Goal: Task Accomplishment & Management: Complete application form

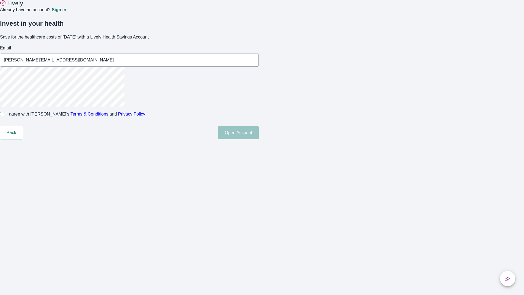
click at [4, 116] on input "I agree with Lively’s Terms & Conditions and Privacy Policy" at bounding box center [2, 114] width 4 height 4
checkbox input "true"
click at [259, 139] on button "Open Account" at bounding box center [238, 132] width 41 height 13
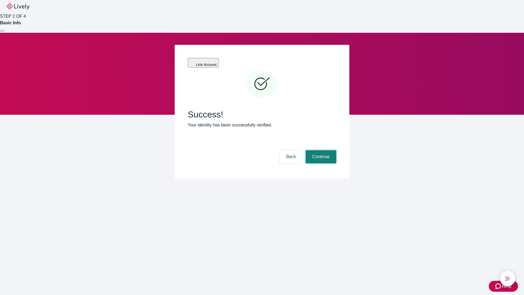
click at [320, 150] on button "Continue" at bounding box center [320, 156] width 31 height 13
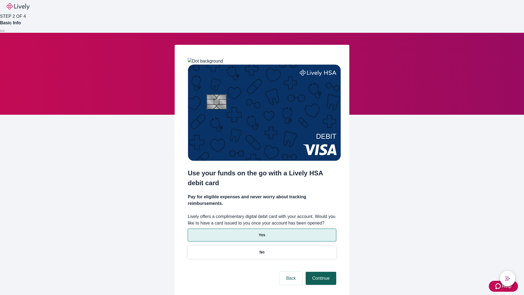
click at [262, 232] on p "Yes" at bounding box center [262, 235] width 7 height 6
click at [320, 271] on button "Continue" at bounding box center [320, 277] width 31 height 13
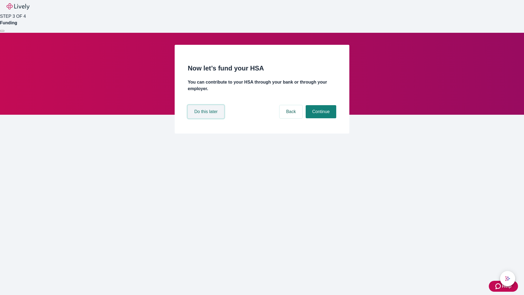
click at [206, 118] on button "Do this later" at bounding box center [206, 111] width 36 height 13
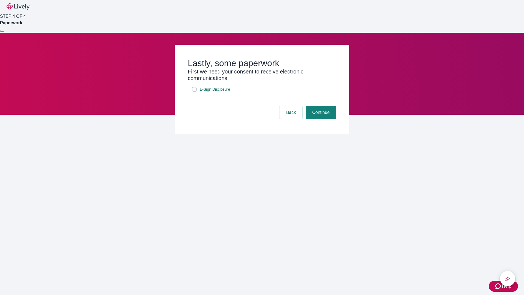
click at [194, 91] on input "E-Sign Disclosure" at bounding box center [194, 89] width 4 height 4
checkbox input "true"
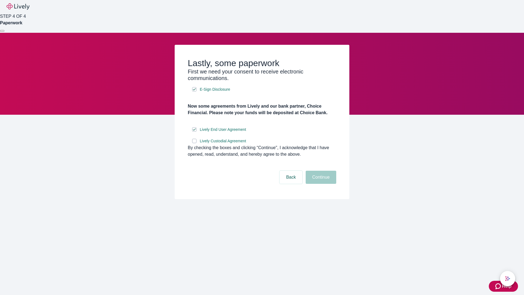
click at [194, 143] on input "Lively Custodial Agreement" at bounding box center [194, 141] width 4 height 4
checkbox input "true"
click at [320, 184] on button "Continue" at bounding box center [320, 176] width 31 height 13
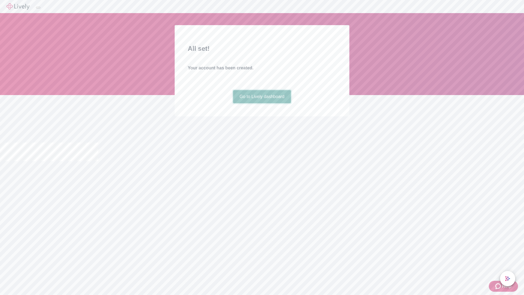
click at [262, 103] on link "Go to Lively dashboard" at bounding box center [262, 96] width 58 height 13
